Goal: Find specific page/section: Find specific page/section

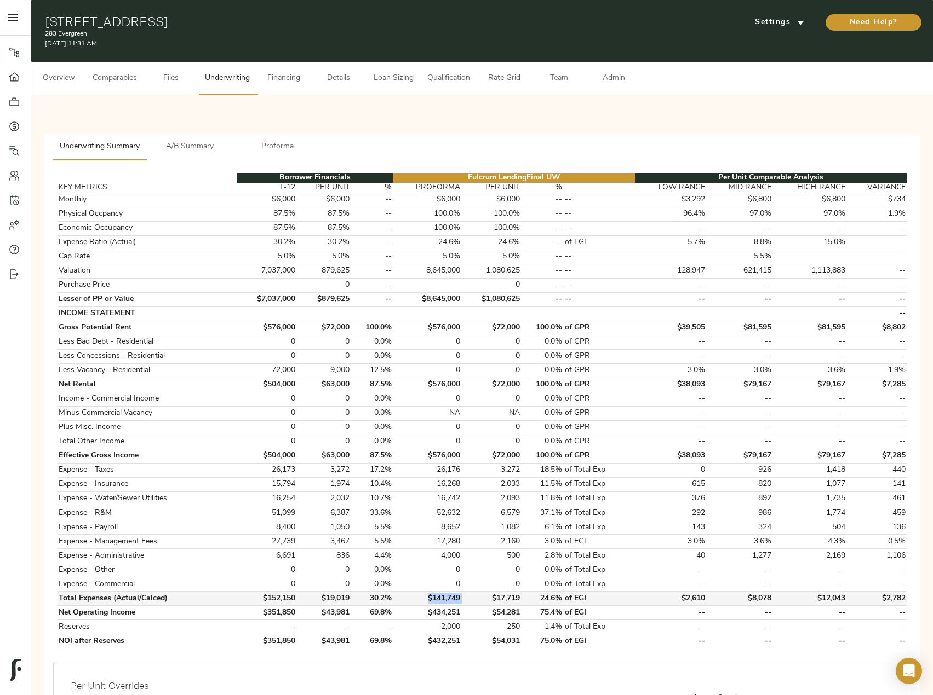
drag, startPoint x: 419, startPoint y: 600, endPoint x: 462, endPoint y: 604, distance: 42.9
click at [462, 604] on tr "Total Expenses (Actual/Calced) $152,150 $19,019 30.2% $141,749 $17,719 24.6% of…" at bounding box center [482, 599] width 849 height 14
copy td "$141,749"
drag, startPoint x: 56, startPoint y: 181, endPoint x: 609, endPoint y: 642, distance: 719.7
click at [610, 643] on div "Borrower Financials Fulcrum Lending Final UW Per Unit Comparable Analysis KEY M…" at bounding box center [482, 411] width 866 height 493
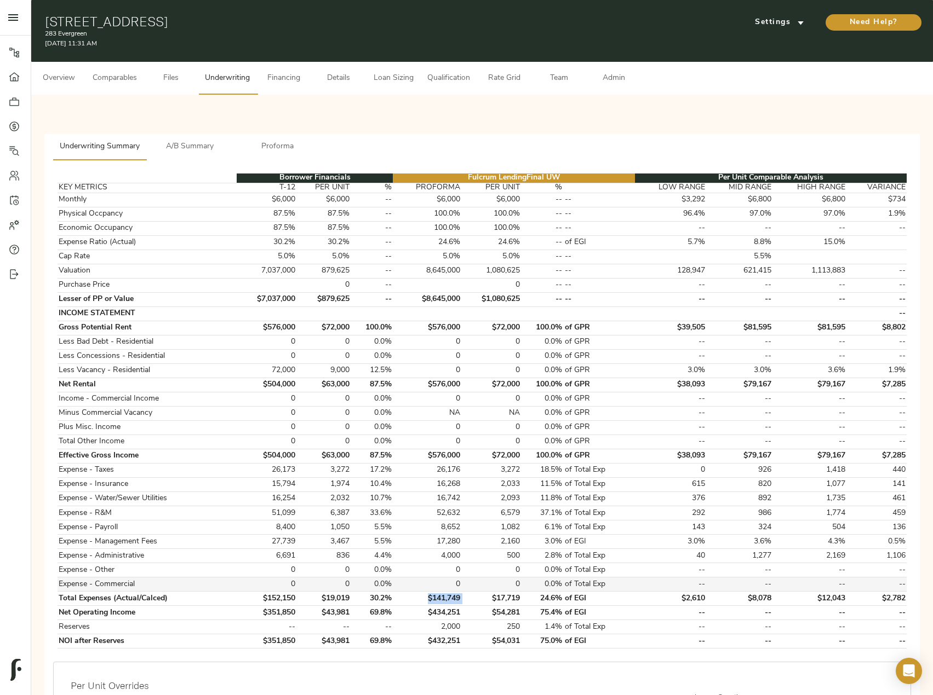
copy table "Borrower Financials Fulcrum Lending Final UW Per Unit Comparable Analysis KEY M…"
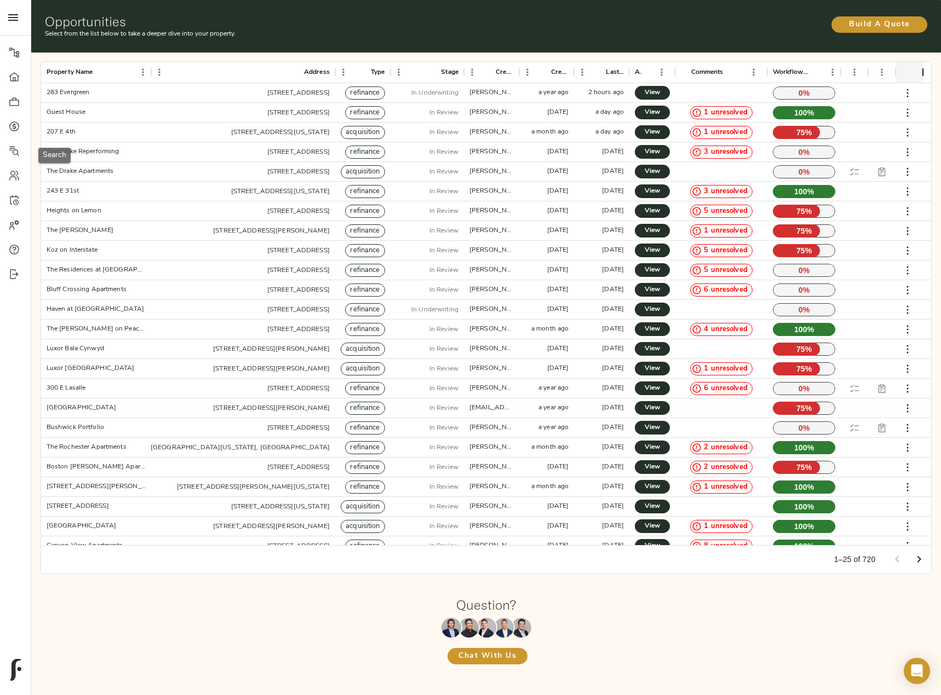
click at [12, 149] on icon at bounding box center [14, 151] width 11 height 11
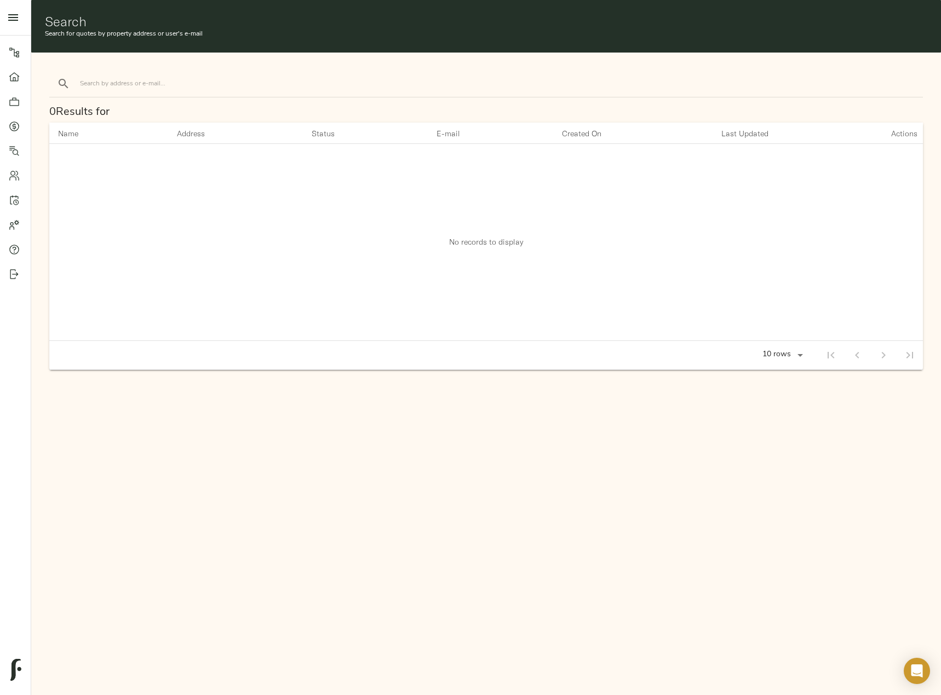
click at [223, 89] on input "search" at bounding box center [173, 83] width 186 height 15
type input "emmitt"
click at [51, 72] on button "search" at bounding box center [63, 84] width 24 height 24
